Goal: Ask a question

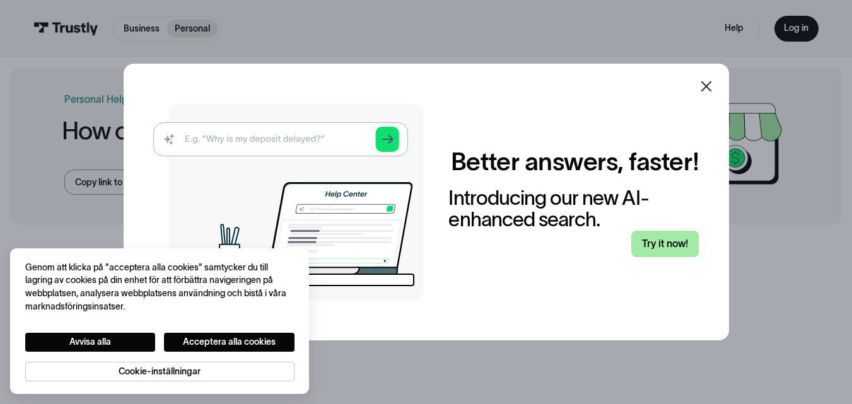
click at [696, 257] on link "Try it now!" at bounding box center [664, 244] width 67 height 26
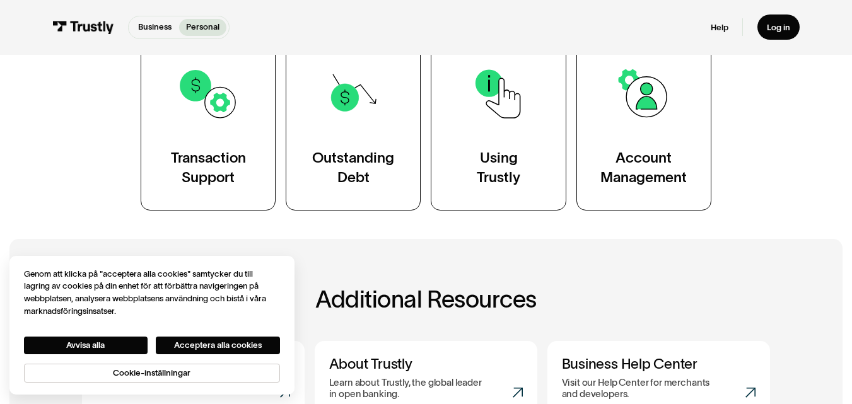
scroll to position [266, 0]
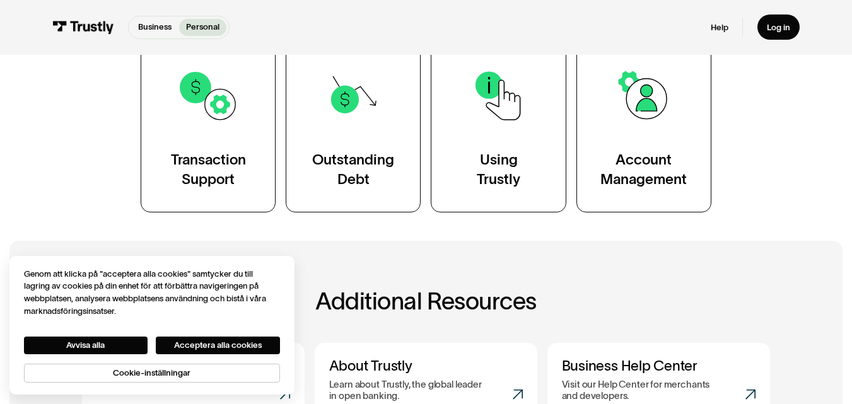
drag, startPoint x: 861, startPoint y: 67, endPoint x: 861, endPoint y: 139, distance: 72.5
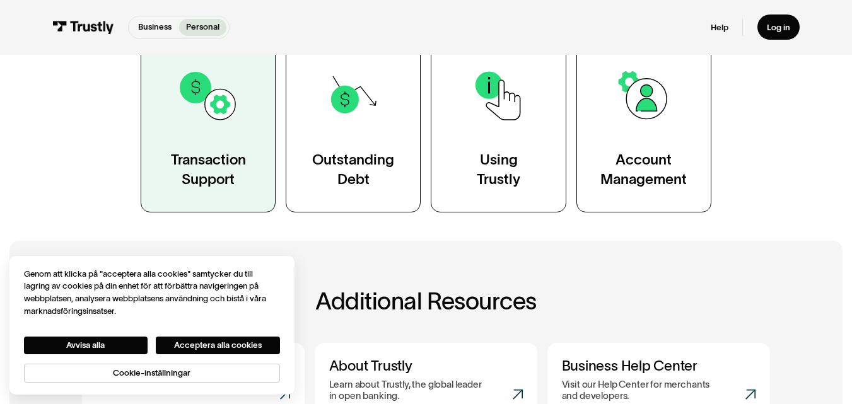
click at [210, 148] on link "Transaction Support" at bounding box center [208, 126] width 135 height 172
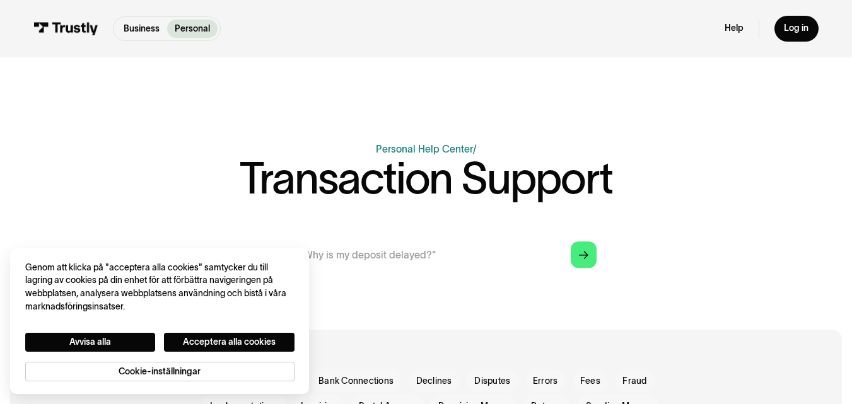
click at [337, 262] on input "search" at bounding box center [425, 255] width 361 height 40
click at [258, 343] on button "Acceptera alla cookies" at bounding box center [229, 342] width 131 height 19
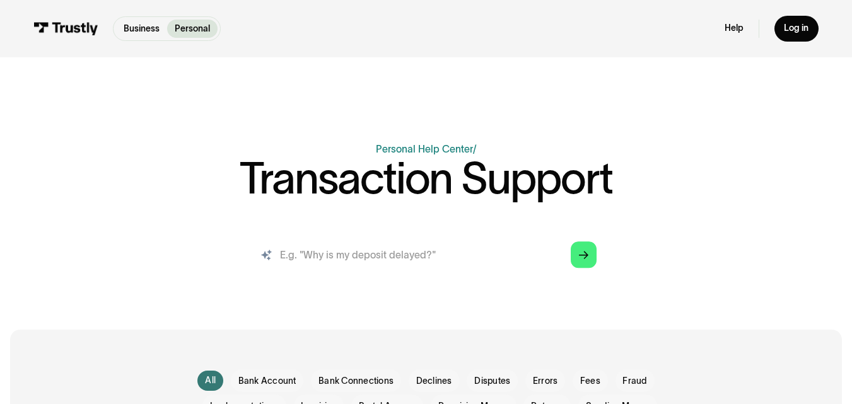
click at [436, 248] on input "search" at bounding box center [425, 255] width 361 height 40
type input "Why is my deposit delayed"
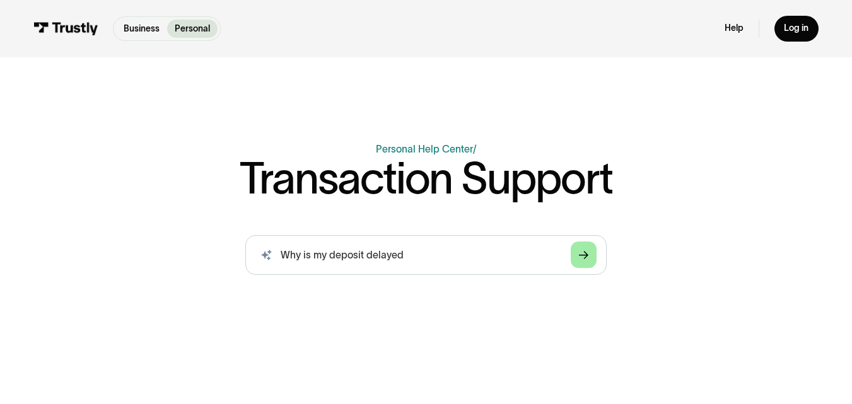
click at [591, 261] on link "Arrow Right" at bounding box center [584, 255] width 26 height 26
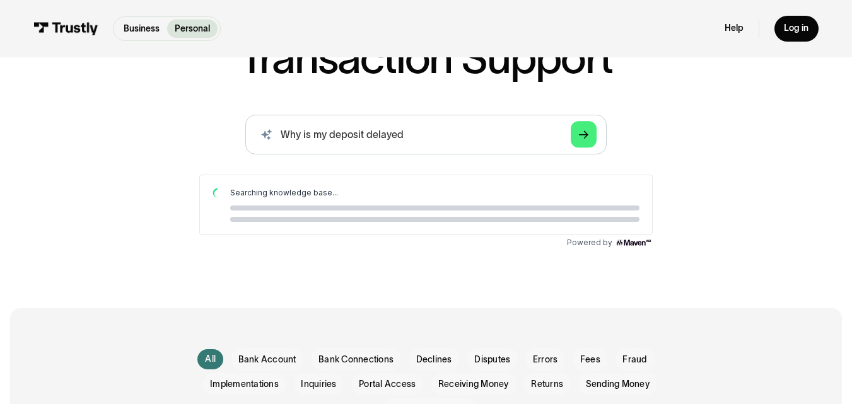
scroll to position [91, 0]
